Goal: Information Seeking & Learning: Learn about a topic

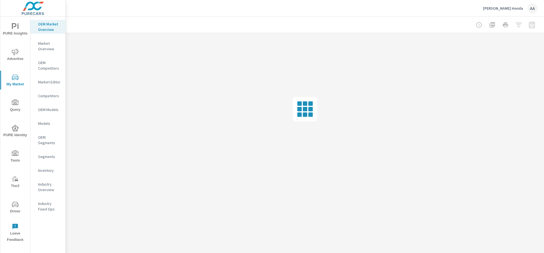
click at [48, 125] on p "Models" at bounding box center [49, 124] width 23 height 6
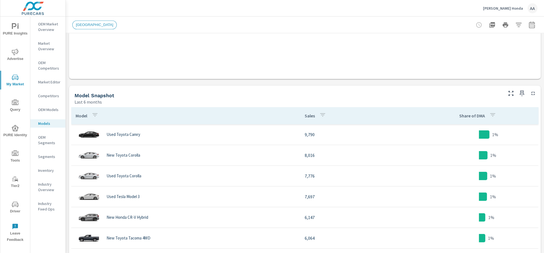
scroll to position [226, 0]
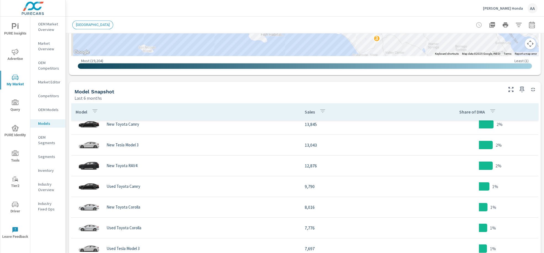
scroll to position [22, 0]
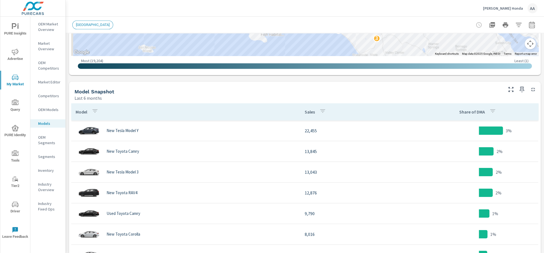
click at [52, 45] on p "Market Overview" at bounding box center [49, 46] width 23 height 11
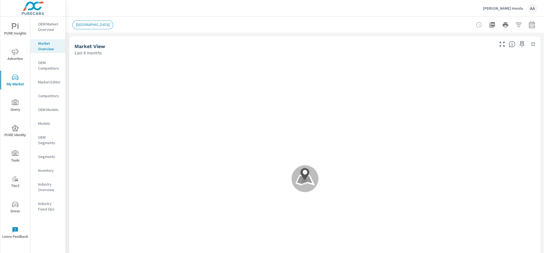
scroll to position [165, 0]
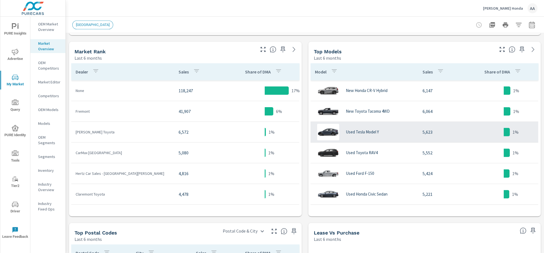
scroll to position [165, 1]
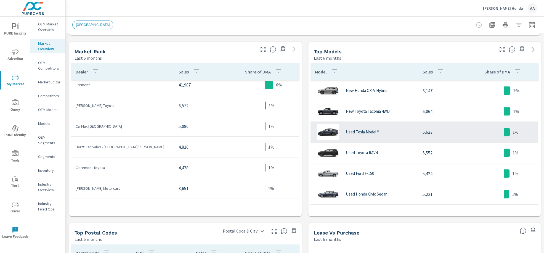
scroll to position [92, 0]
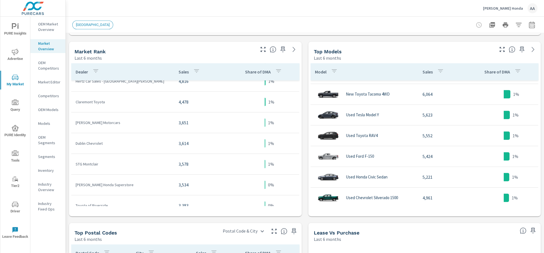
scroll to position [301, 1]
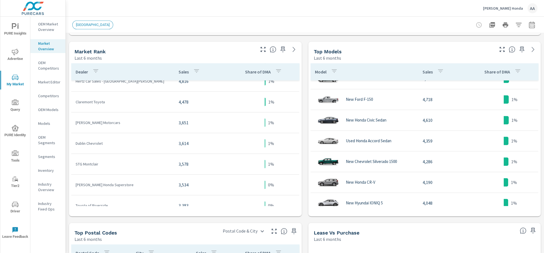
click at [51, 111] on p "OEM Models" at bounding box center [49, 110] width 23 height 6
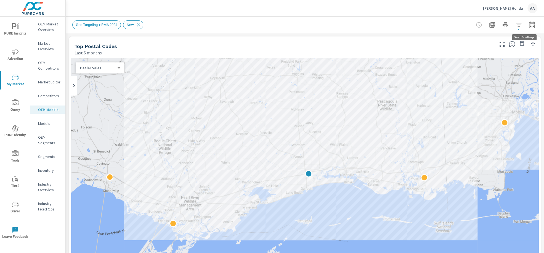
click at [528, 25] on icon "button" at bounding box center [531, 25] width 7 height 7
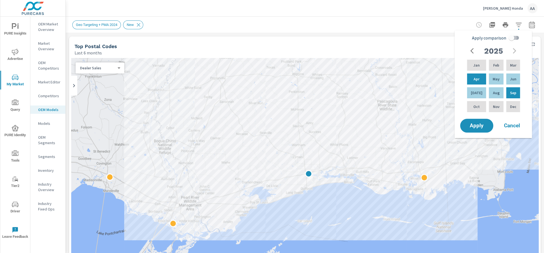
click at [515, 38] on input "Apply comparison" at bounding box center [510, 38] width 31 height 10
checkbox input "true"
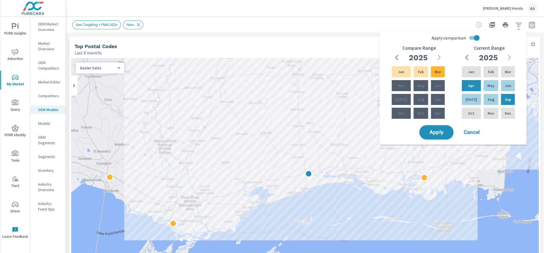
click at [443, 127] on button "Apply" at bounding box center [436, 132] width 34 height 14
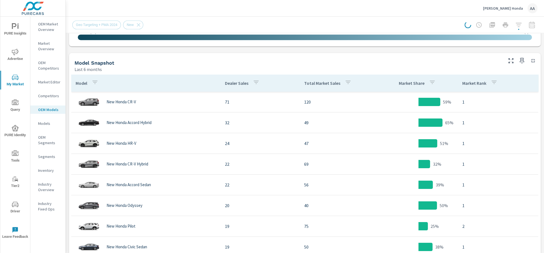
scroll to position [258, 0]
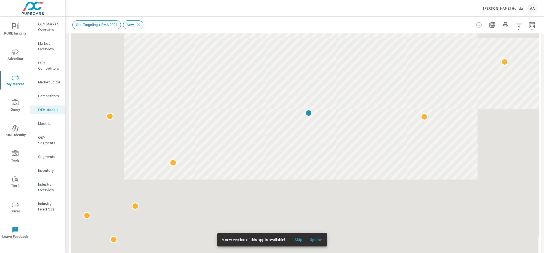
scroll to position [42, 0]
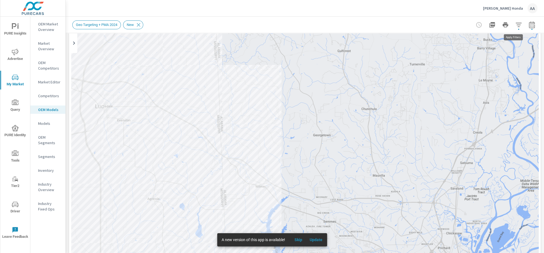
click at [515, 28] on icon "button" at bounding box center [518, 25] width 7 height 7
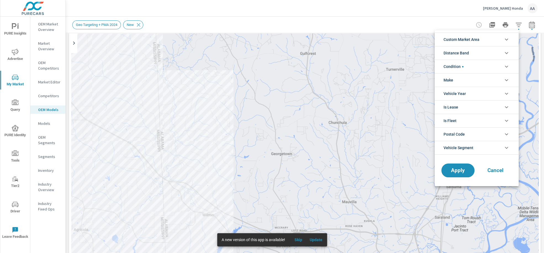
click at [527, 25] on div at bounding box center [272, 126] width 544 height 253
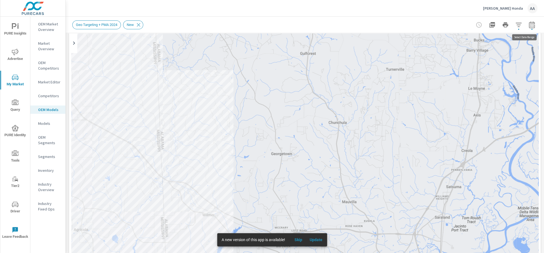
click at [528, 24] on icon "button" at bounding box center [531, 25] width 7 height 7
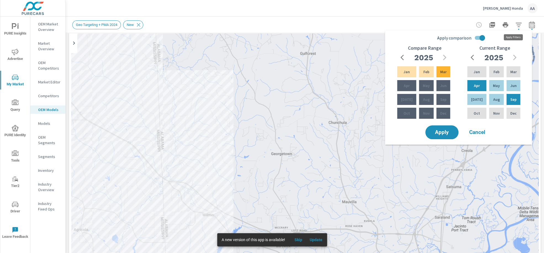
click at [515, 22] on icon "button" at bounding box center [518, 25] width 7 height 7
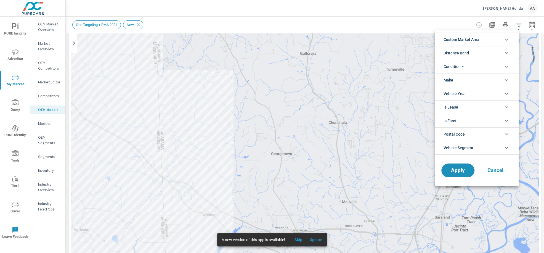
click at [487, 41] on li "Custom Market Area" at bounding box center [476, 40] width 84 height 14
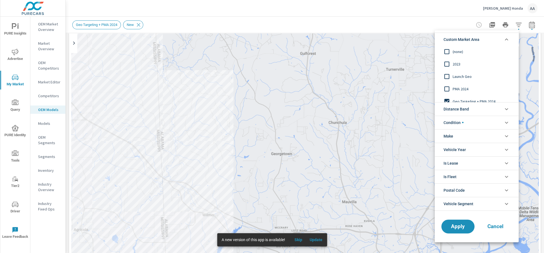
scroll to position [18, 0]
click at [448, 83] on input "filter options" at bounding box center [447, 84] width 12 height 12
click at [446, 58] on input "filter options" at bounding box center [447, 59] width 12 height 12
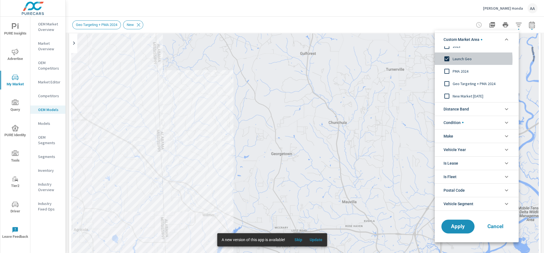
click at [446, 59] on input "filter options" at bounding box center [447, 59] width 12 height 12
click at [447, 93] on input "filter options" at bounding box center [447, 96] width 12 height 12
click at [457, 228] on span "Apply" at bounding box center [457, 225] width 23 height 5
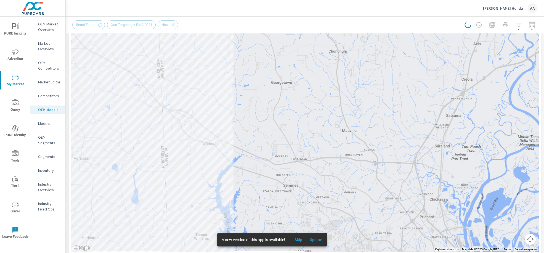
scroll to position [116, 0]
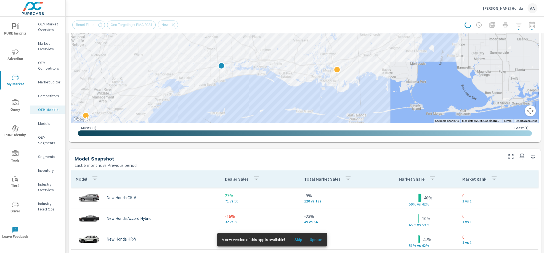
scroll to position [269, 0]
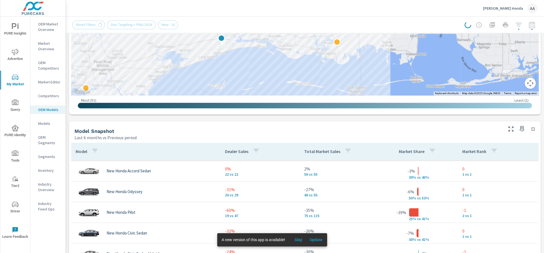
scroll to position [15, 0]
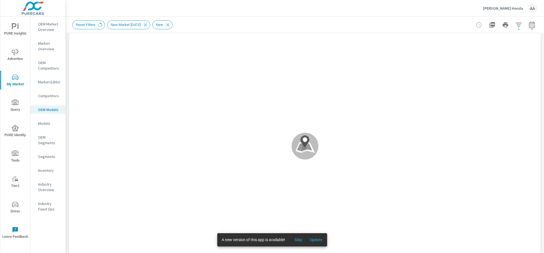
scroll to position [76, 0]
click at [302, 236] on button "Skip" at bounding box center [298, 239] width 18 height 9
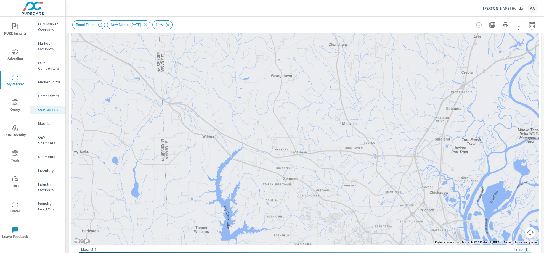
scroll to position [119, 0]
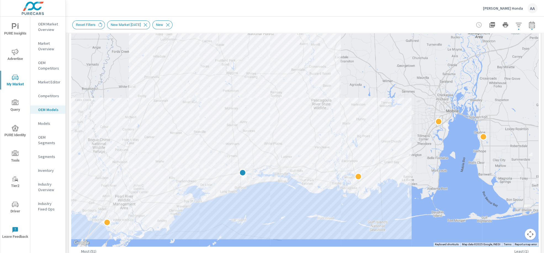
drag, startPoint x: 382, startPoint y: 164, endPoint x: 405, endPoint y: 100, distance: 68.3
click at [405, 100] on div at bounding box center [533, 162] width 417 height 271
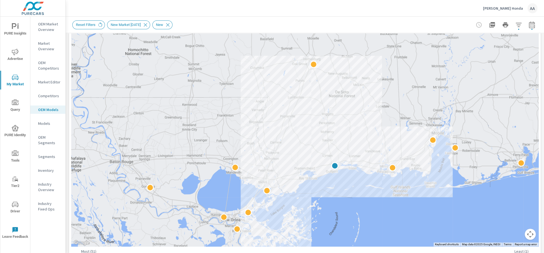
drag, startPoint x: 405, startPoint y: 100, endPoint x: 408, endPoint y: 124, distance: 23.9
click at [408, 124] on div at bounding box center [518, 253] width 417 height 271
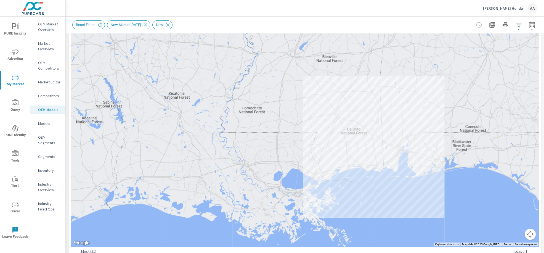
drag, startPoint x: 426, startPoint y: 67, endPoint x: 418, endPoint y: 131, distance: 64.2
click at [418, 131] on div at bounding box center [304, 92] width 467 height 307
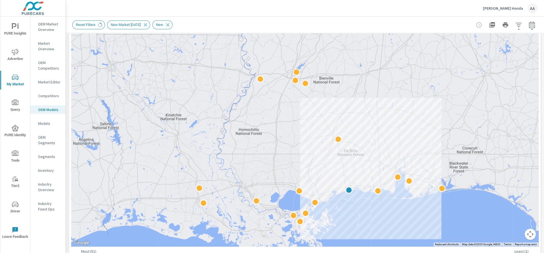
drag, startPoint x: 418, startPoint y: 131, endPoint x: 415, endPoint y: 154, distance: 23.3
click at [415, 154] on div at bounding box center [510, 249] width 417 height 271
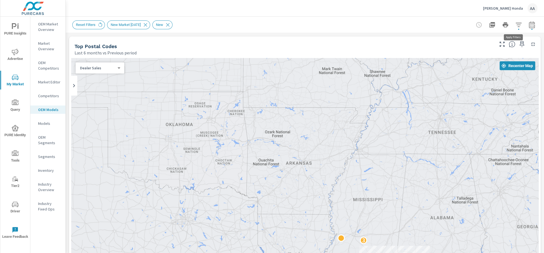
click at [515, 25] on icon "button" at bounding box center [518, 25] width 7 height 7
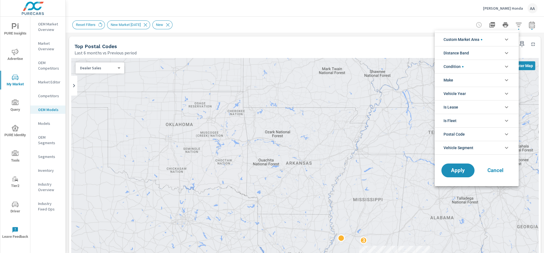
click at [496, 41] on li "Custom Market Area" at bounding box center [476, 40] width 84 height 14
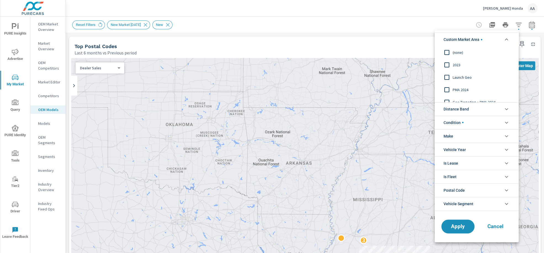
scroll to position [18, 0]
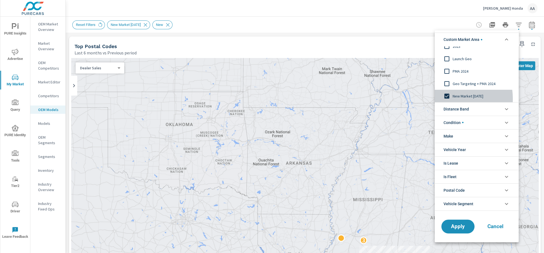
click at [445, 98] on input "filter options" at bounding box center [447, 96] width 12 height 12
click at [460, 109] on span "Distance Band" at bounding box center [455, 108] width 25 height 13
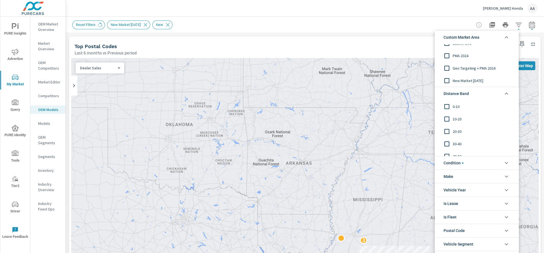
scroll to position [23, 0]
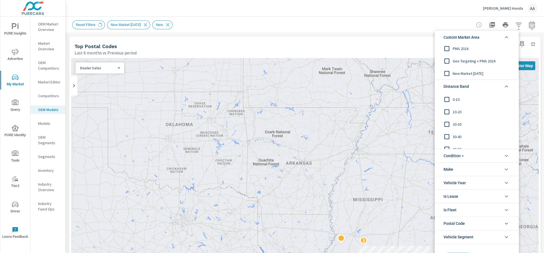
click at [445, 64] on input "filter options" at bounding box center [447, 61] width 12 height 12
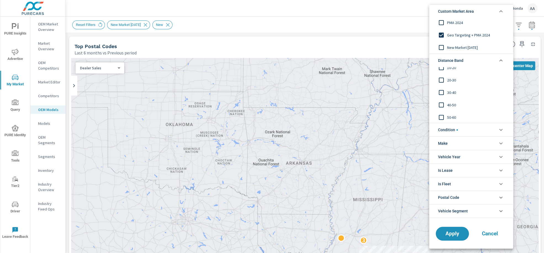
scroll to position [18, 0]
click at [440, 116] on input "filter options" at bounding box center [441, 117] width 12 height 12
click at [459, 228] on button "Apply" at bounding box center [452, 233] width 34 height 14
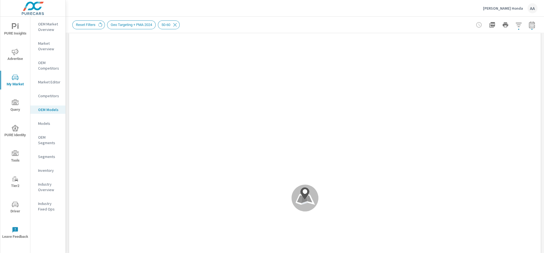
scroll to position [23, 0]
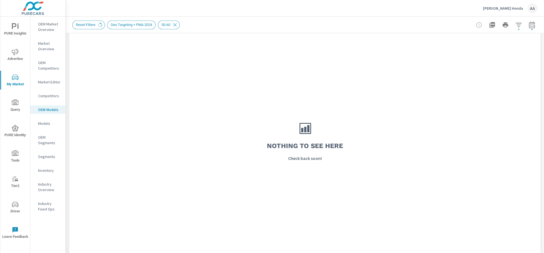
scroll to position [412, 0]
click at [298, 118] on icon at bounding box center [304, 120] width 17 height 17
click at [177, 25] on icon at bounding box center [175, 25] width 4 height 4
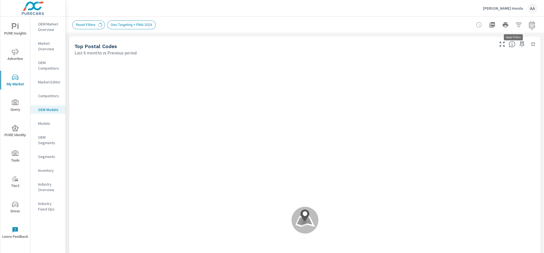
click at [515, 25] on icon "button" at bounding box center [518, 25] width 6 height 4
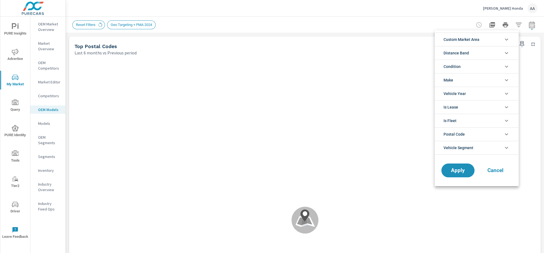
scroll to position [43, 0]
click at [489, 45] on li "Custom Market Area" at bounding box center [476, 40] width 84 height 14
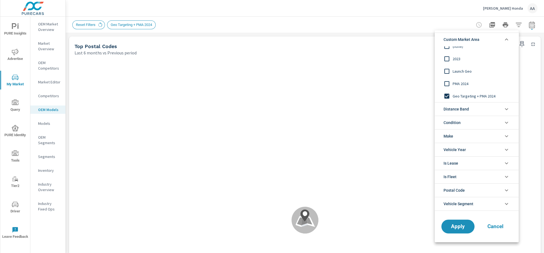
scroll to position [0, 0]
click at [451, 96] on input "filter options" at bounding box center [447, 96] width 12 height 12
click at [461, 109] on span "Distance Band" at bounding box center [455, 108] width 25 height 13
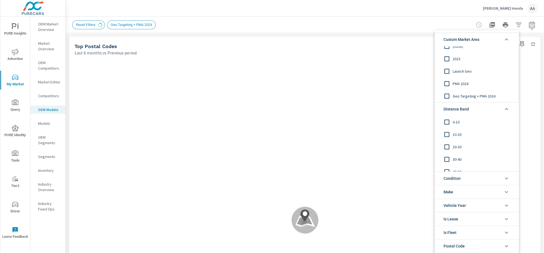
scroll to position [18, 0]
click at [454, 164] on span "50-60" at bounding box center [482, 165] width 60 height 7
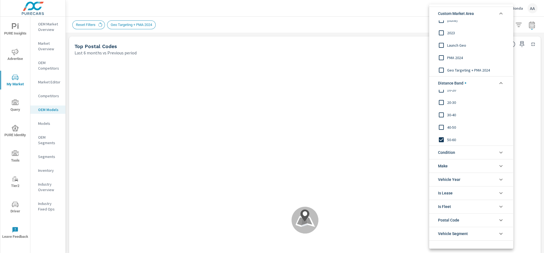
scroll to position [0, 0]
click at [443, 26] on input "filter options" at bounding box center [441, 27] width 12 height 12
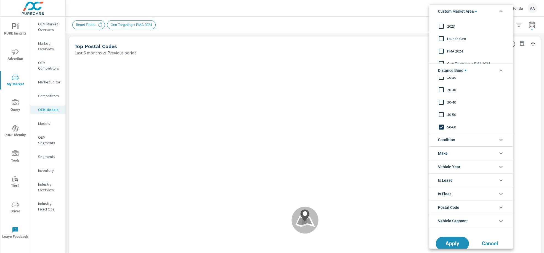
scroll to position [23, 0]
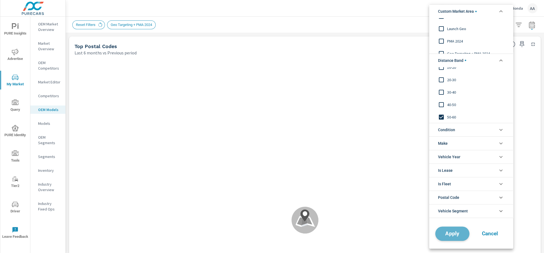
click at [459, 232] on span "Apply" at bounding box center [452, 233] width 23 height 5
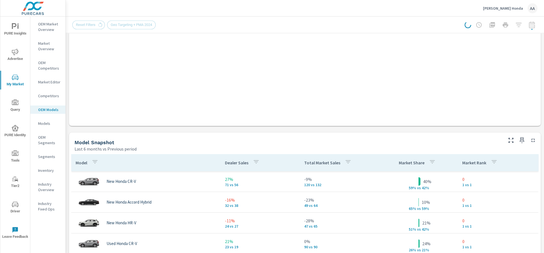
scroll to position [258, 0]
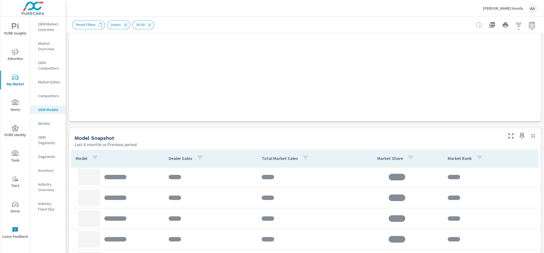
scroll to position [263, 0]
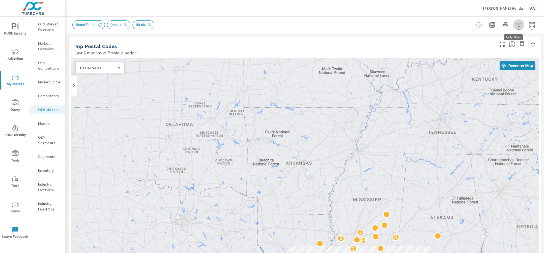
click at [515, 23] on icon "button" at bounding box center [518, 25] width 6 height 4
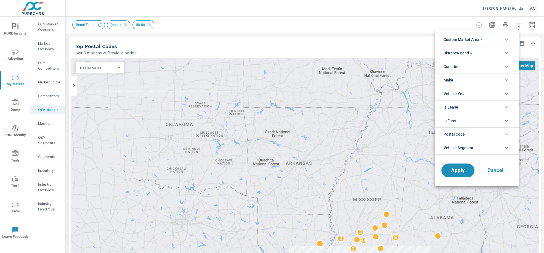
scroll to position [43, 0]
click at [495, 65] on li "Condition" at bounding box center [476, 67] width 84 height 14
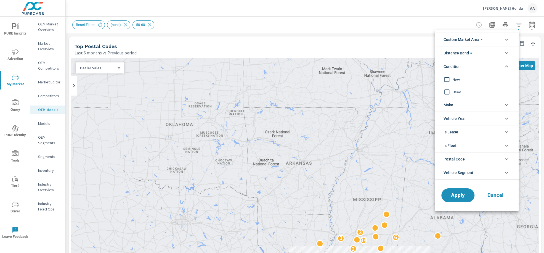
click at [456, 79] on span "New" at bounding box center [482, 79] width 60 height 7
click at [457, 193] on span "Apply" at bounding box center [457, 195] width 23 height 5
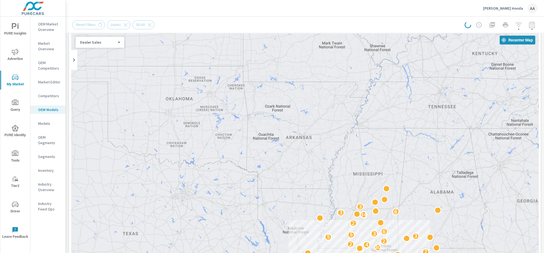
scroll to position [27, 0]
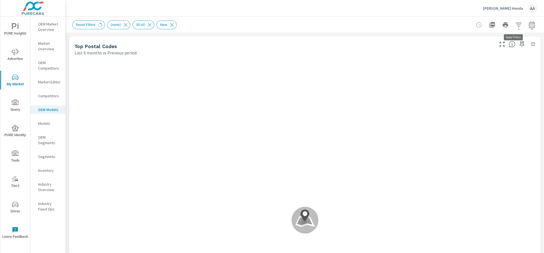
click at [517, 25] on button "button" at bounding box center [518, 24] width 11 height 11
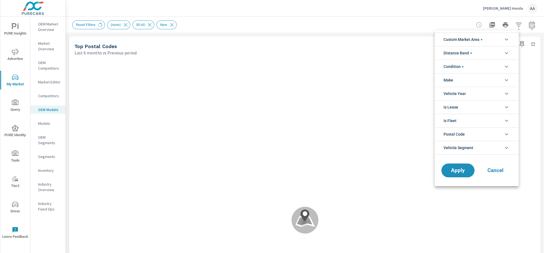
click at [500, 81] on li "Make" at bounding box center [476, 80] width 84 height 14
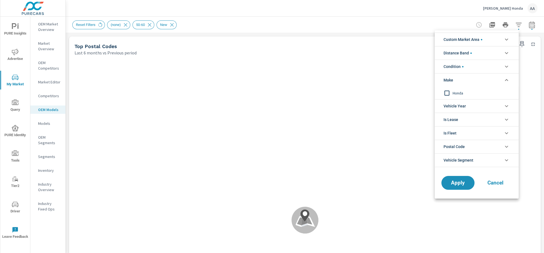
click at [459, 92] on span "Honda" at bounding box center [482, 93] width 60 height 7
click at [461, 180] on span "Apply" at bounding box center [457, 182] width 23 height 5
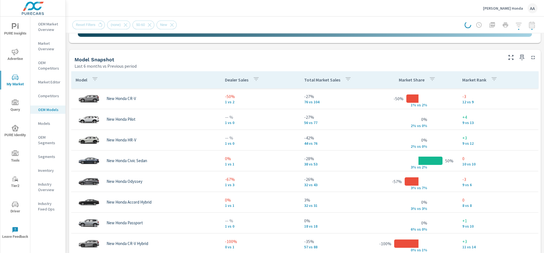
scroll to position [341, 0]
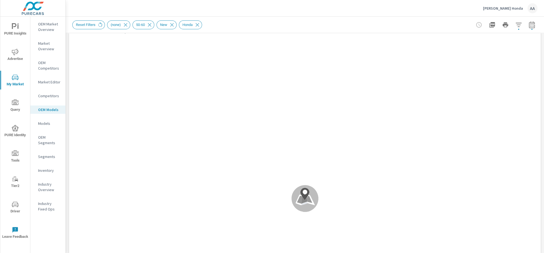
scroll to position [26, 0]
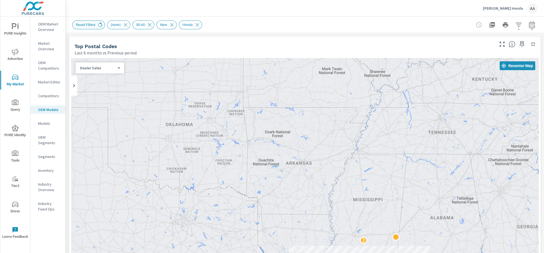
click at [101, 25] on icon at bounding box center [100, 25] width 6 height 6
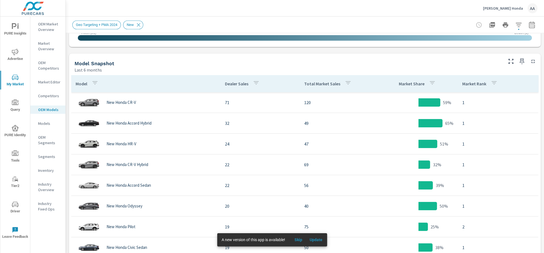
scroll to position [255, 0]
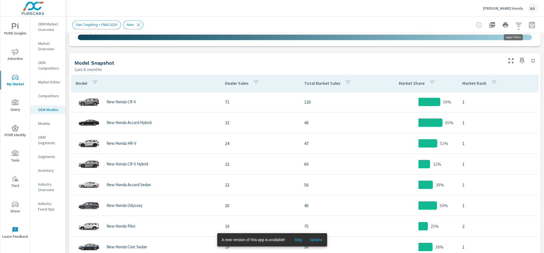
click at [515, 24] on icon "button" at bounding box center [518, 25] width 7 height 7
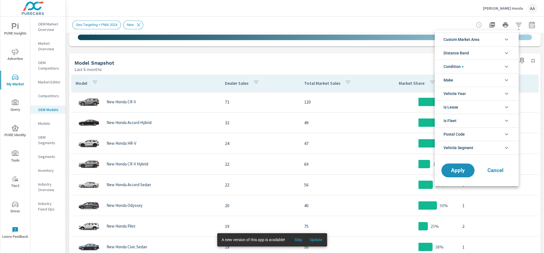
click at [525, 29] on div at bounding box center [272, 126] width 544 height 253
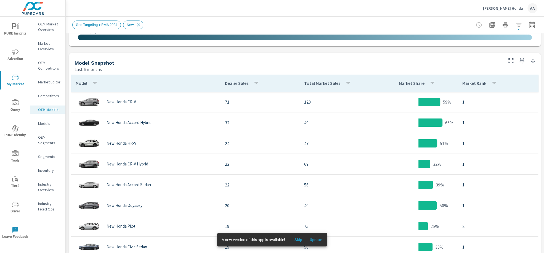
click at [528, 25] on icon "button" at bounding box center [531, 25] width 7 height 7
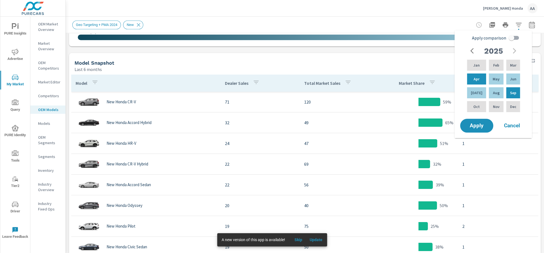
click at [511, 40] on input "Apply comparison" at bounding box center [510, 38] width 31 height 10
checkbox input "true"
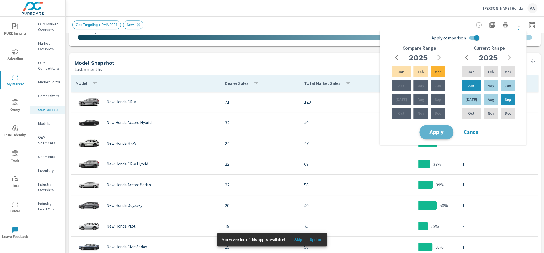
click at [436, 132] on span "Apply" at bounding box center [436, 132] width 23 height 5
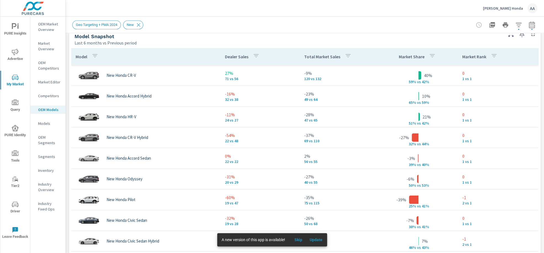
scroll to position [369, 0]
